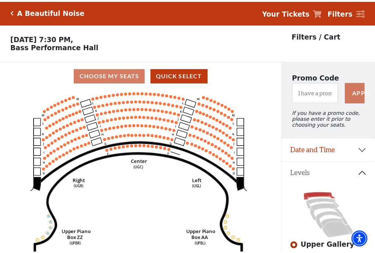
scroll to position [34, 0]
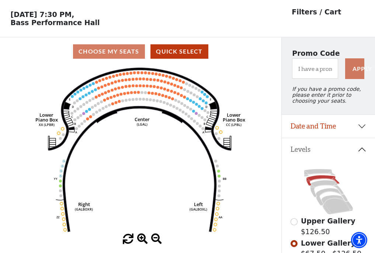
scroll to position [34, 0]
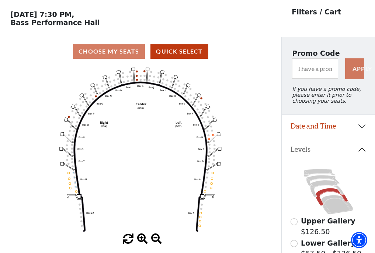
scroll to position [34, 0]
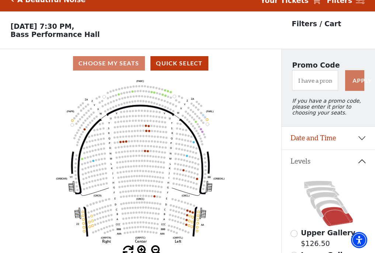
scroll to position [34, 0]
